Goal: Information Seeking & Learning: Find specific page/section

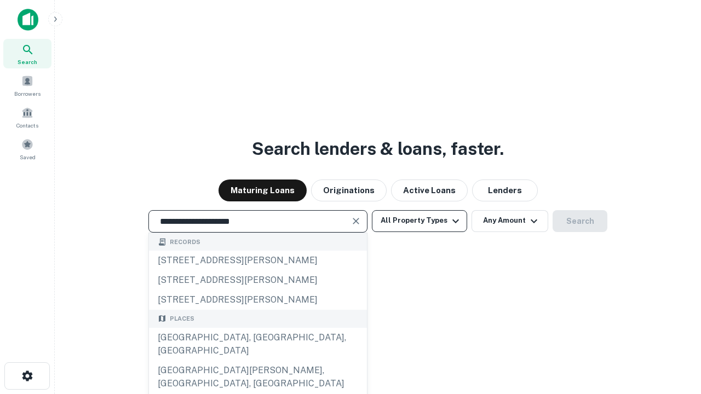
click at [257, 361] on div "[GEOGRAPHIC_DATA], [GEOGRAPHIC_DATA], [GEOGRAPHIC_DATA]" at bounding box center [258, 344] width 218 height 33
click at [419, 221] on button "All Property Types" at bounding box center [419, 221] width 95 height 22
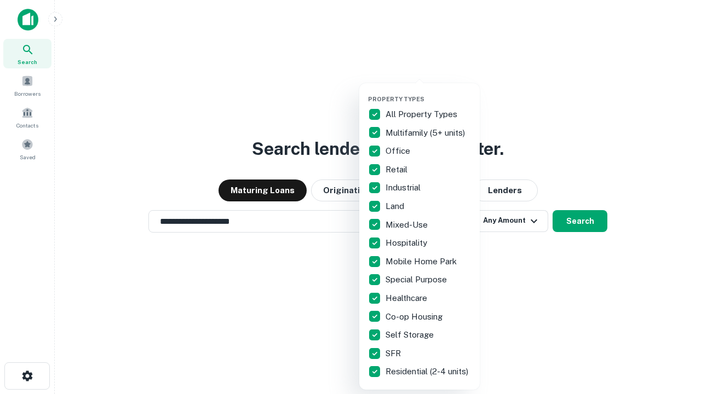
type input "**********"
click at [428, 92] on button "button" at bounding box center [428, 92] width 120 height 1
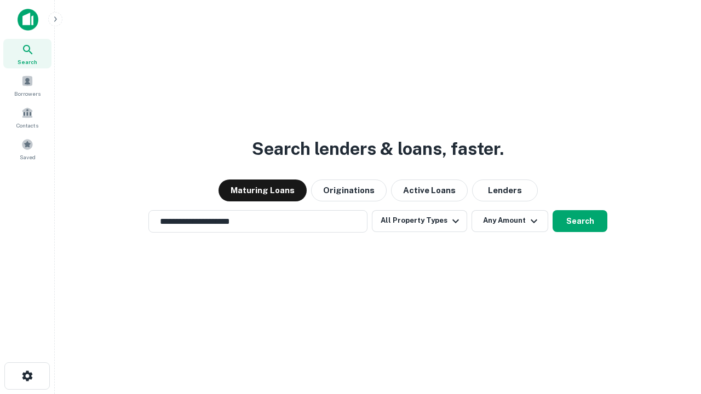
scroll to position [7, 132]
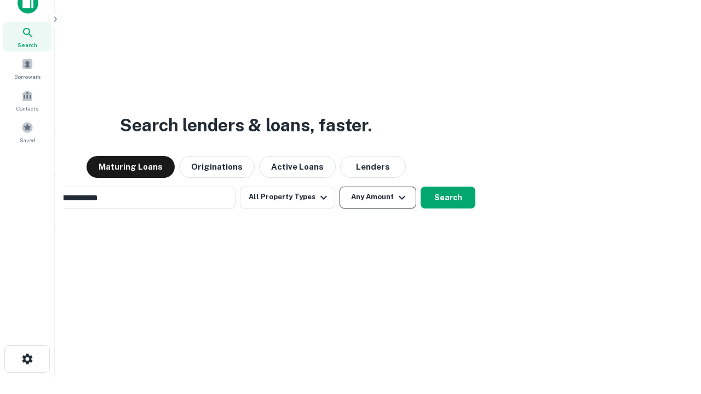
click at [339, 187] on button "Any Amount" at bounding box center [377, 198] width 77 height 22
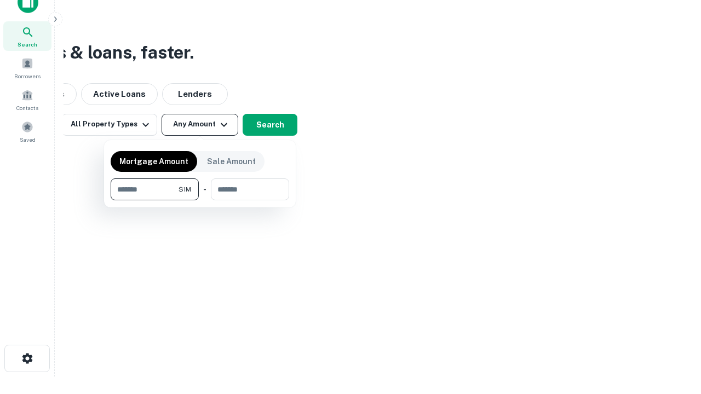
type input "*******"
click at [200, 200] on button "button" at bounding box center [200, 200] width 178 height 1
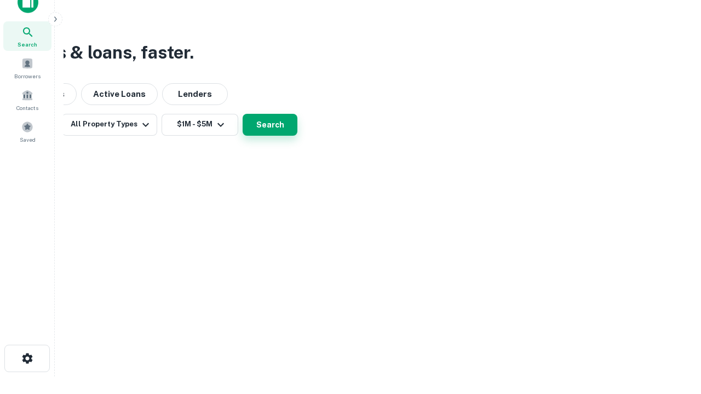
click at [297, 136] on button "Search" at bounding box center [269, 125] width 55 height 22
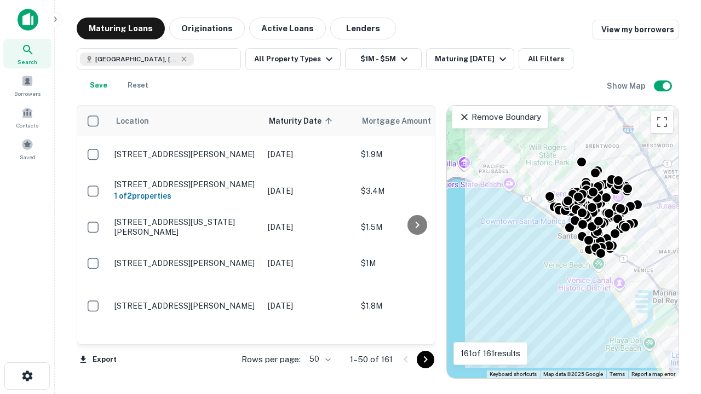
click at [318, 359] on body "Search Borrowers Contacts Saved Maturing Loans Originations Active Loans Lender…" at bounding box center [350, 197] width 701 height 394
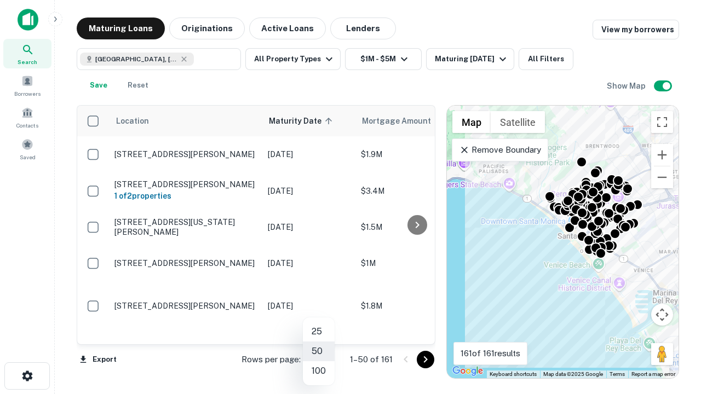
click at [319, 332] on li "25" at bounding box center [319, 332] width 32 height 20
